Goal: Task Accomplishment & Management: Manage account settings

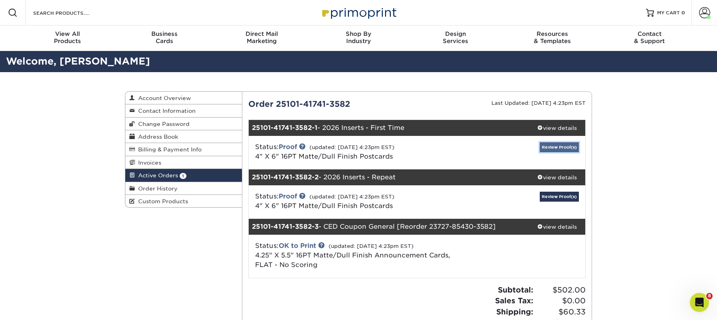
click at [558, 148] on link "Review Proof(s)" at bounding box center [559, 147] width 39 height 10
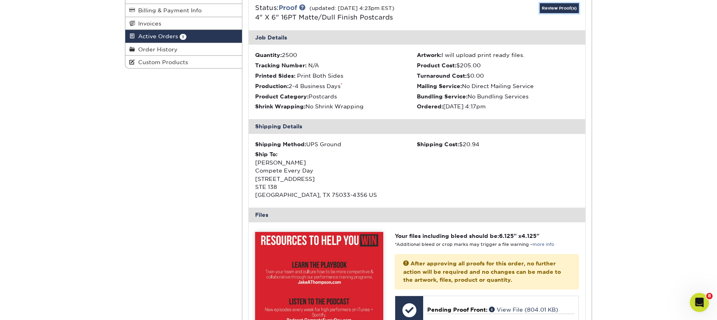
scroll to position [295, 0]
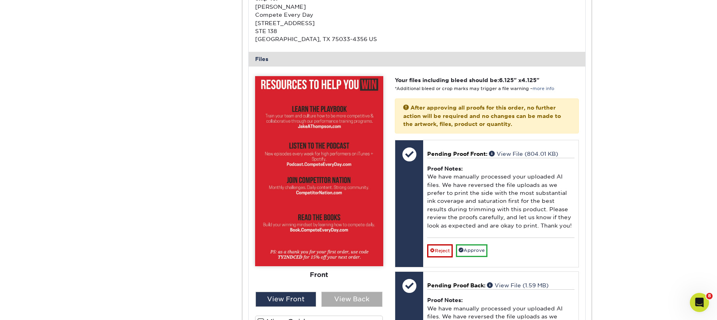
click at [351, 297] on div "View Back" at bounding box center [351, 299] width 61 height 15
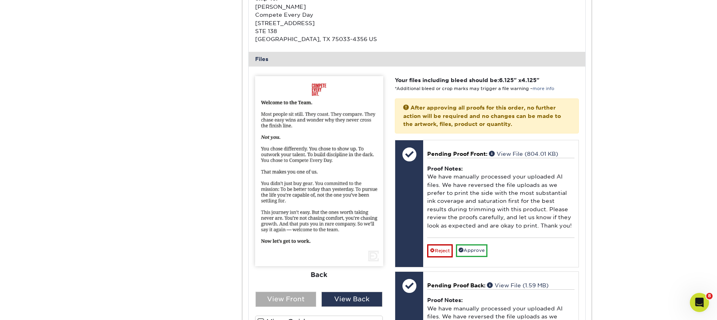
drag, startPoint x: 305, startPoint y: 299, endPoint x: 313, endPoint y: 298, distance: 8.0
click at [306, 299] on div "View Front" at bounding box center [285, 299] width 61 height 15
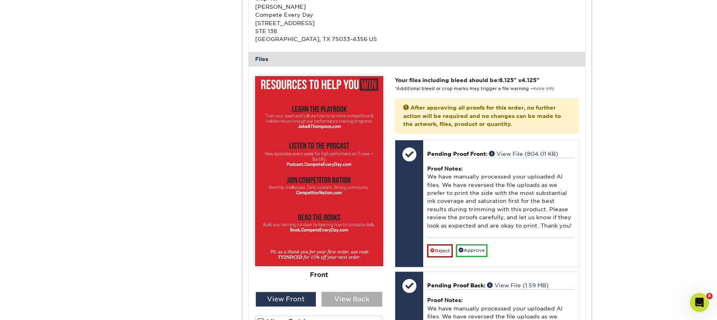
click at [355, 299] on div "View Back" at bounding box center [351, 299] width 61 height 15
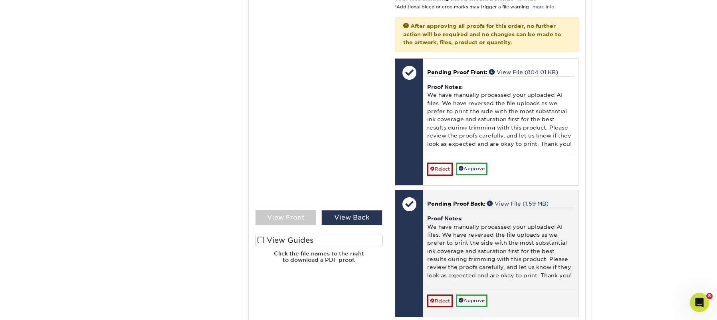
scroll to position [380, 0]
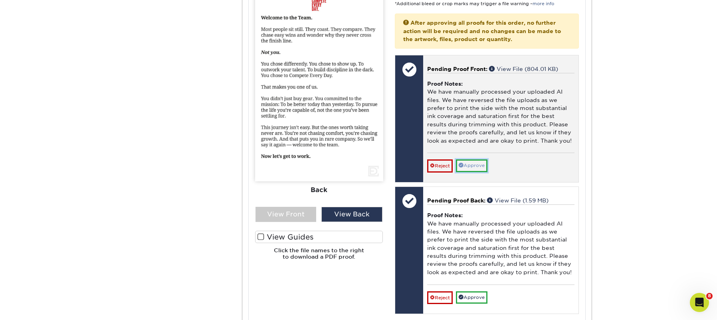
click at [470, 165] on link "Approve" at bounding box center [472, 166] width 32 height 12
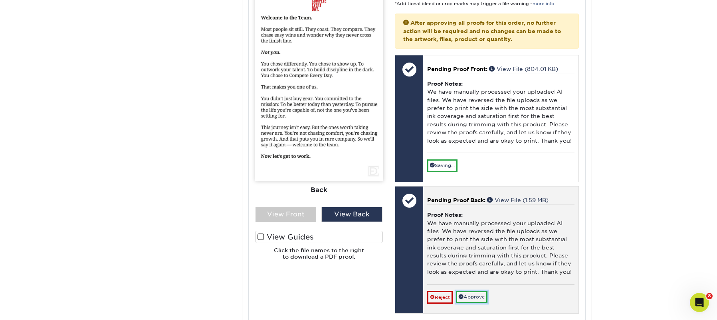
click at [472, 299] on link "Approve" at bounding box center [472, 297] width 32 height 12
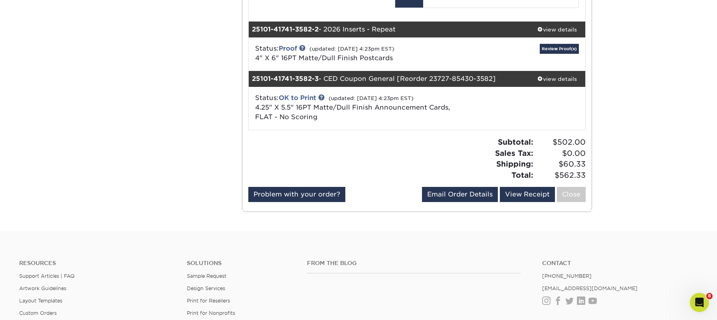
scroll to position [686, 0]
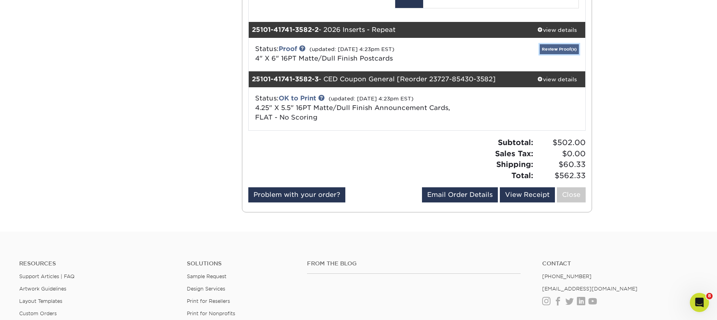
click at [559, 47] on link "Review Proof(s)" at bounding box center [559, 49] width 39 height 10
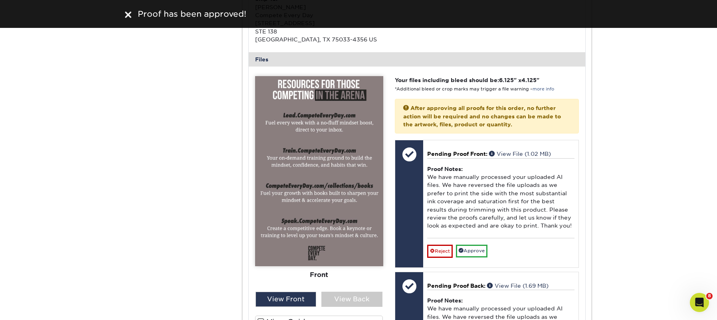
scroll to position [857, 0]
click at [362, 303] on div "View Back" at bounding box center [351, 300] width 61 height 15
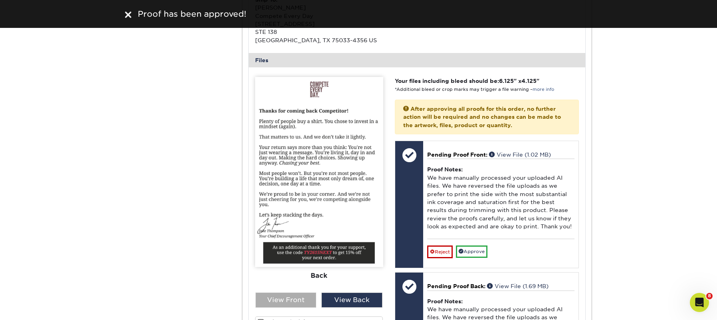
click at [289, 305] on div "View Front" at bounding box center [285, 300] width 61 height 15
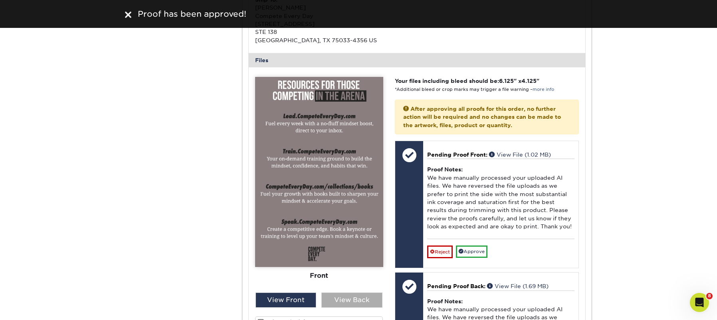
click at [342, 300] on div "View Back" at bounding box center [351, 300] width 61 height 15
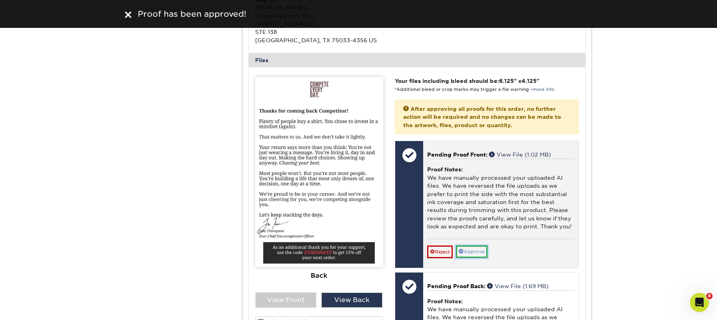
click at [476, 250] on link "Approve" at bounding box center [472, 252] width 32 height 12
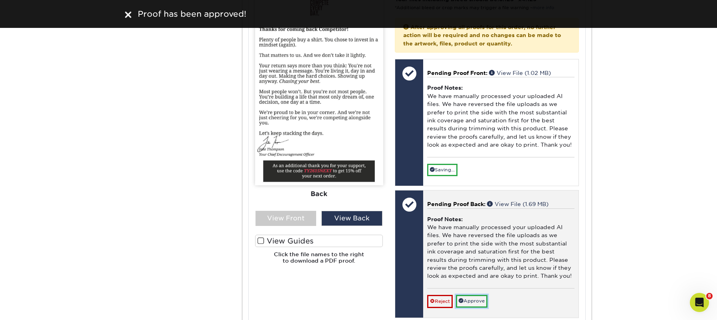
click at [475, 298] on link "Approve" at bounding box center [472, 301] width 32 height 12
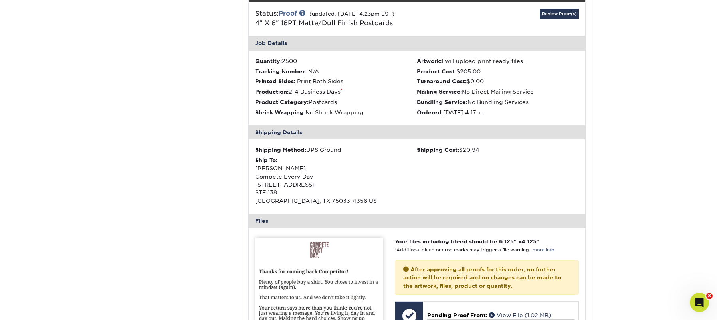
scroll to position [635, 0]
